Goal: Find specific page/section: Find specific page/section

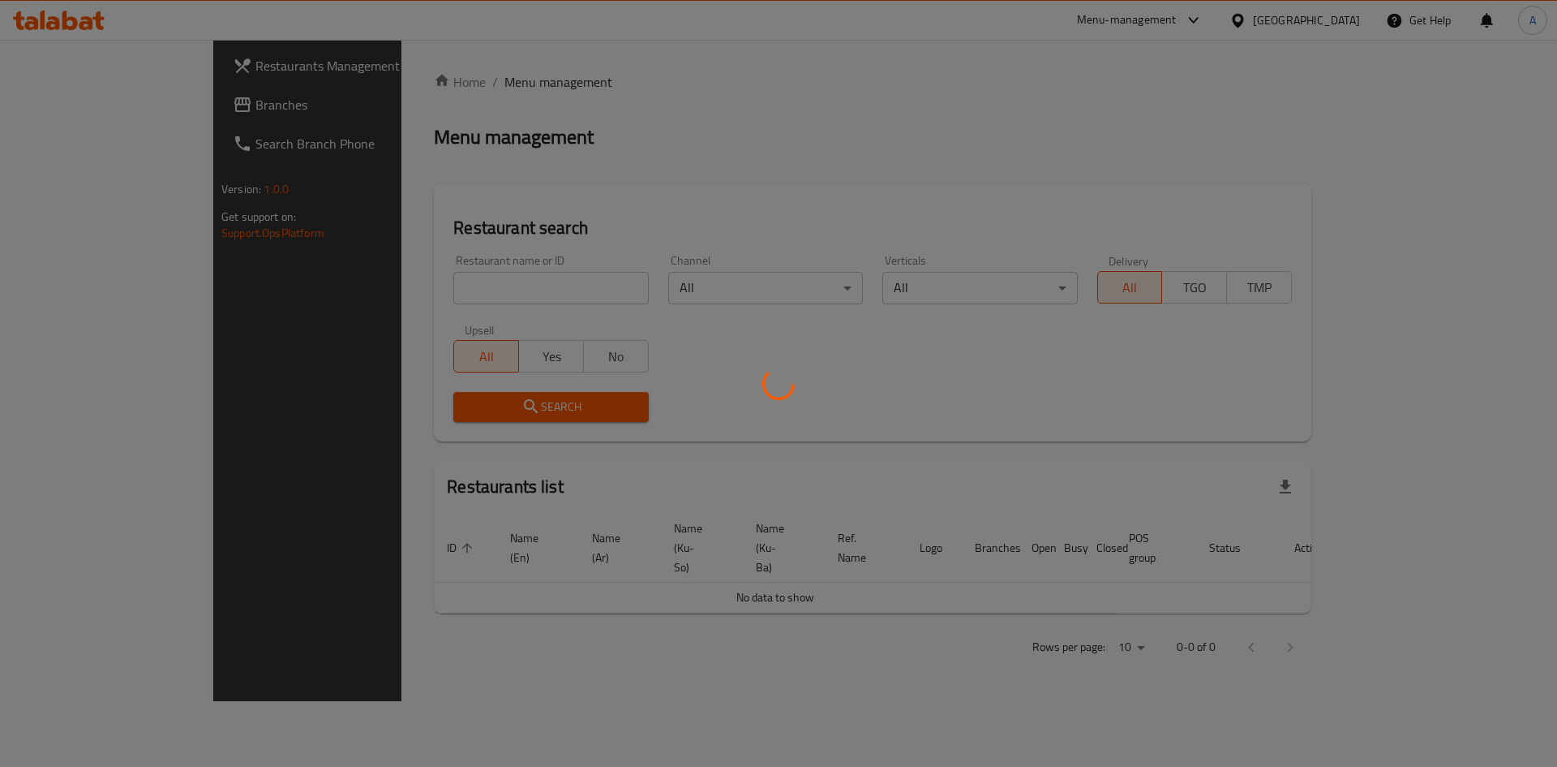
click at [67, 110] on div at bounding box center [778, 383] width 1557 height 767
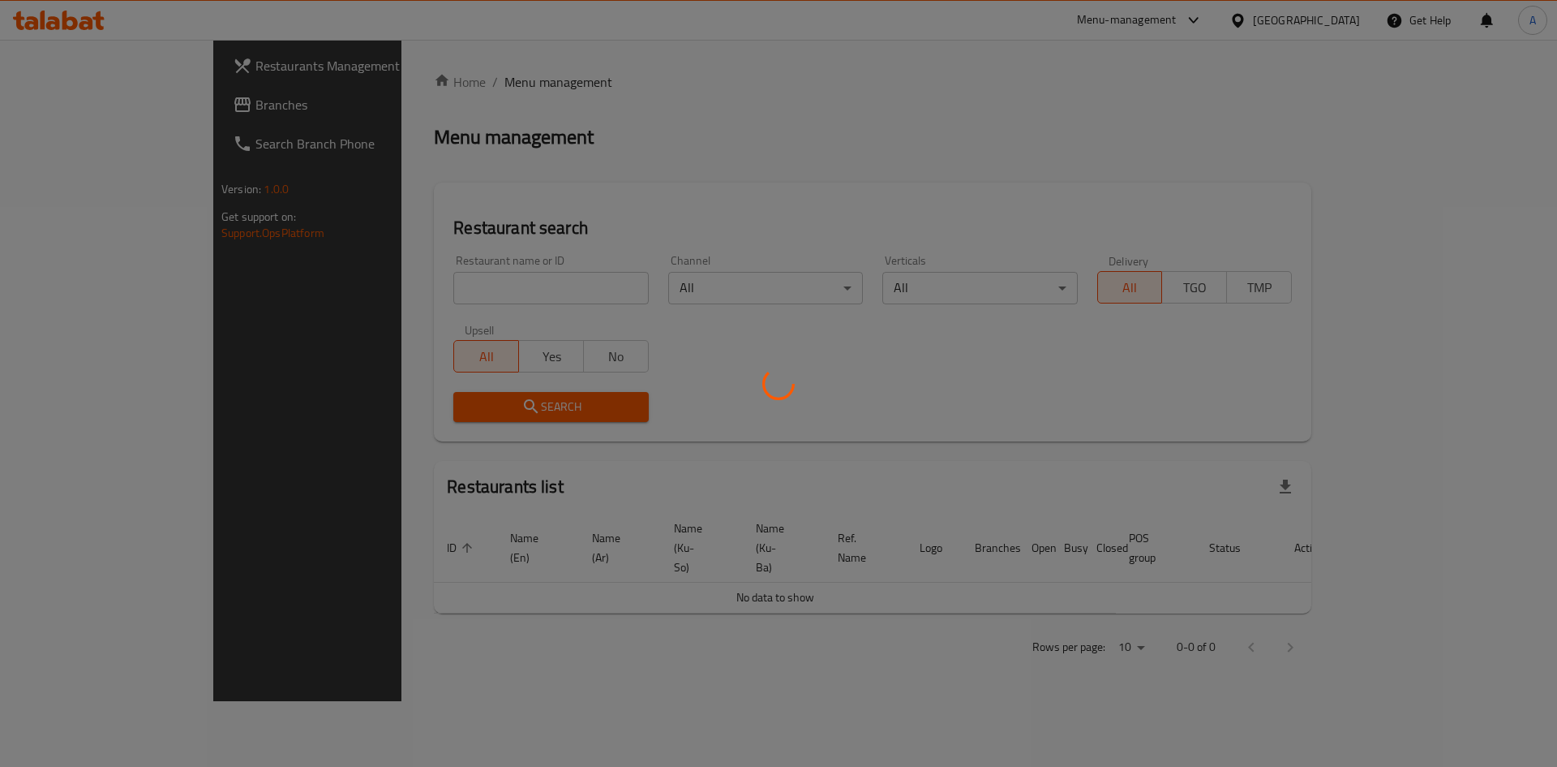
click at [67, 107] on div at bounding box center [778, 383] width 1557 height 767
click at [66, 107] on div at bounding box center [778, 383] width 1557 height 767
click at [64, 104] on div at bounding box center [778, 383] width 1557 height 767
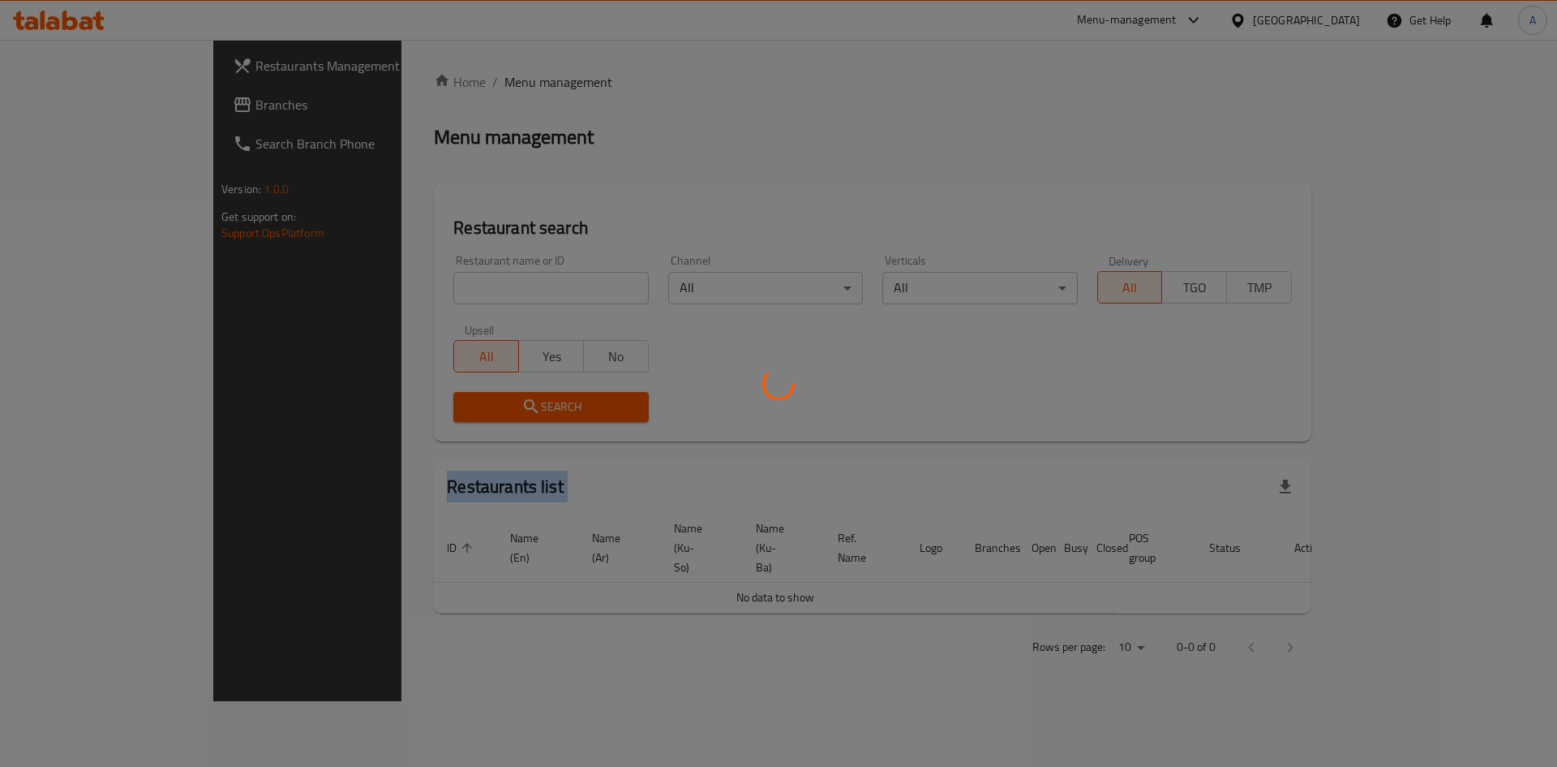
click at [64, 104] on div at bounding box center [778, 383] width 1557 height 767
click at [62, 95] on div at bounding box center [778, 383] width 1557 height 767
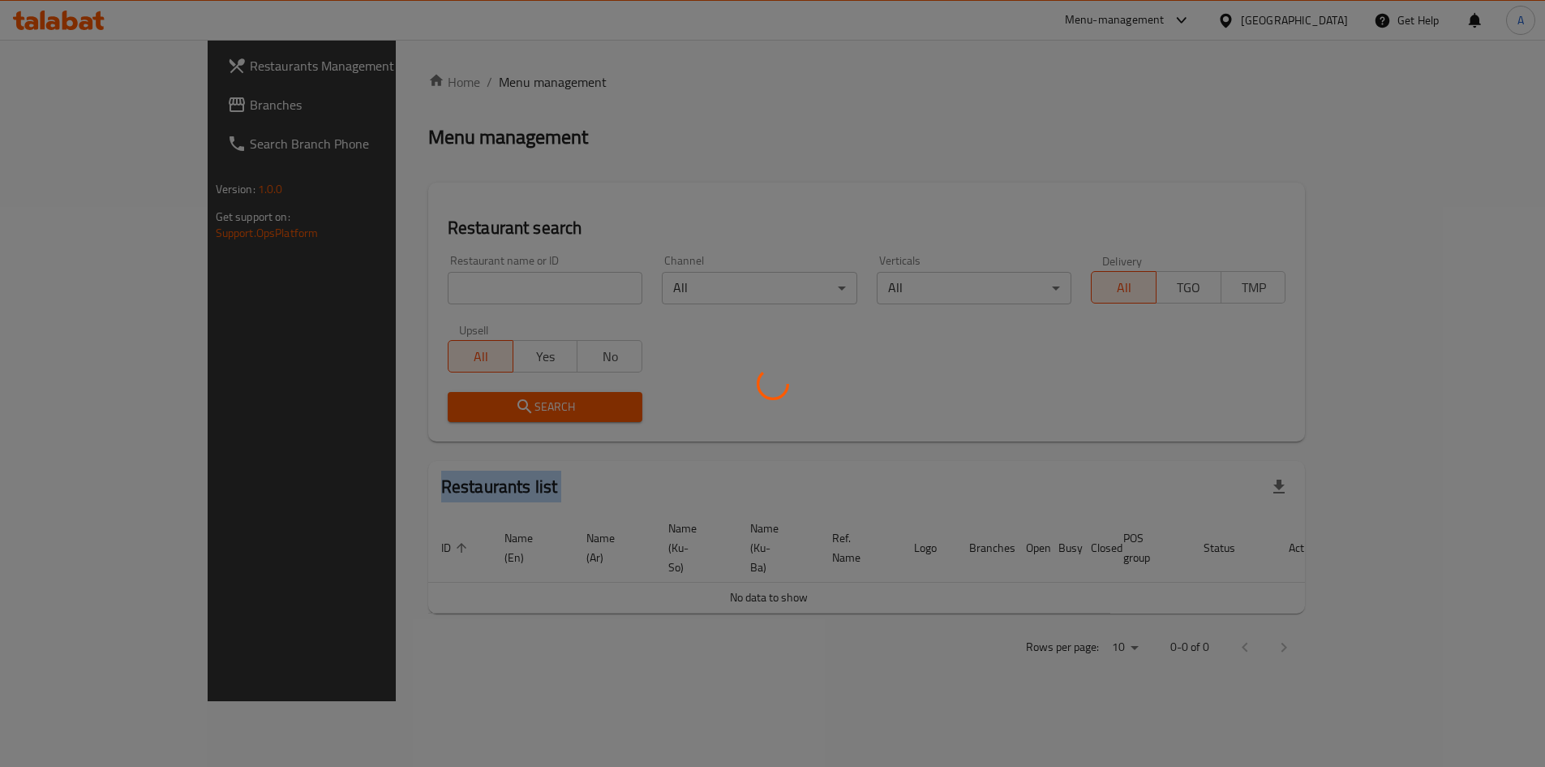
click at [62, 95] on div at bounding box center [772, 383] width 1545 height 767
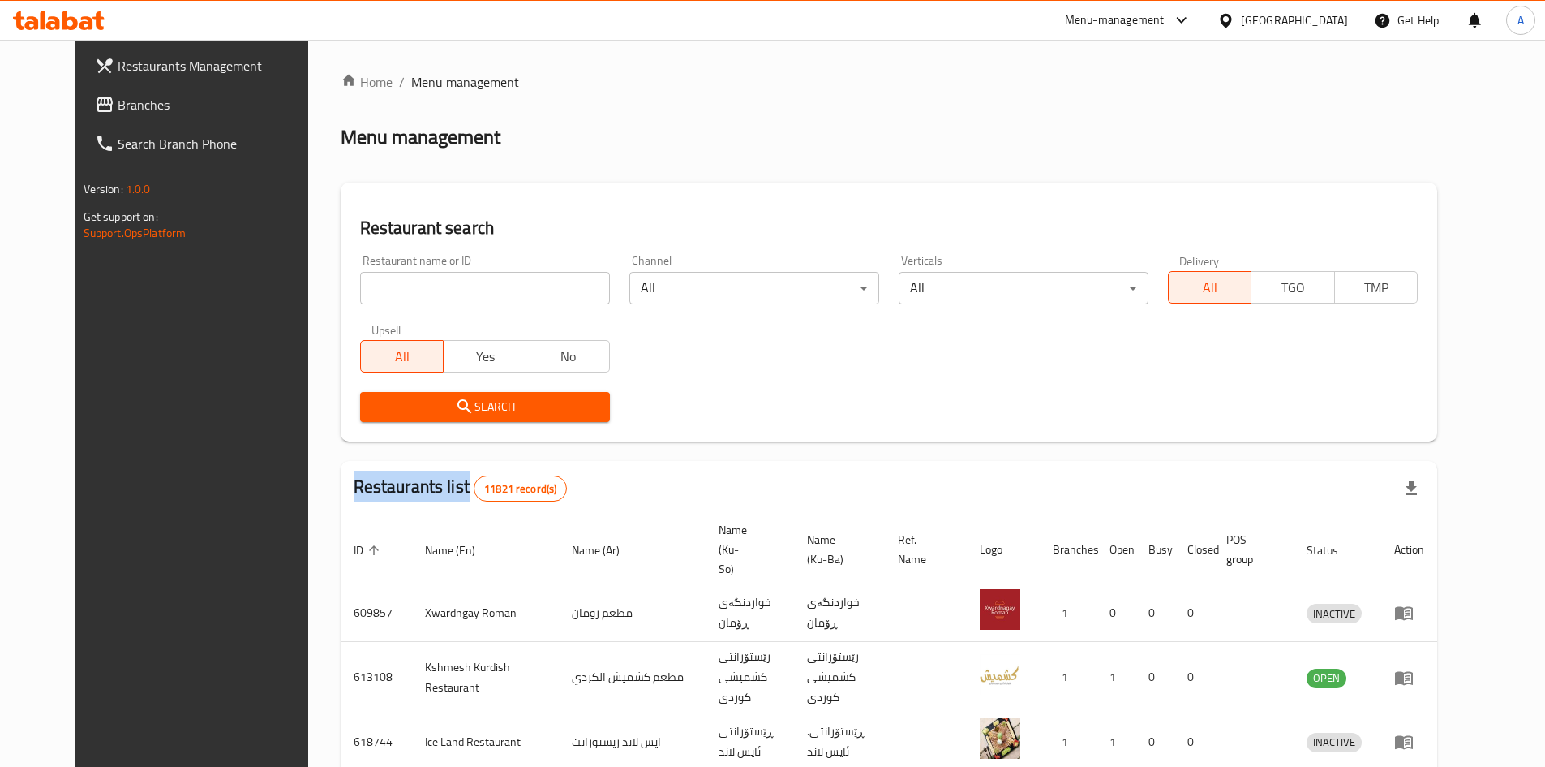
click at [118, 95] on span "Branches" at bounding box center [219, 104] width 203 height 19
